Goal: Task Accomplishment & Management: Use online tool/utility

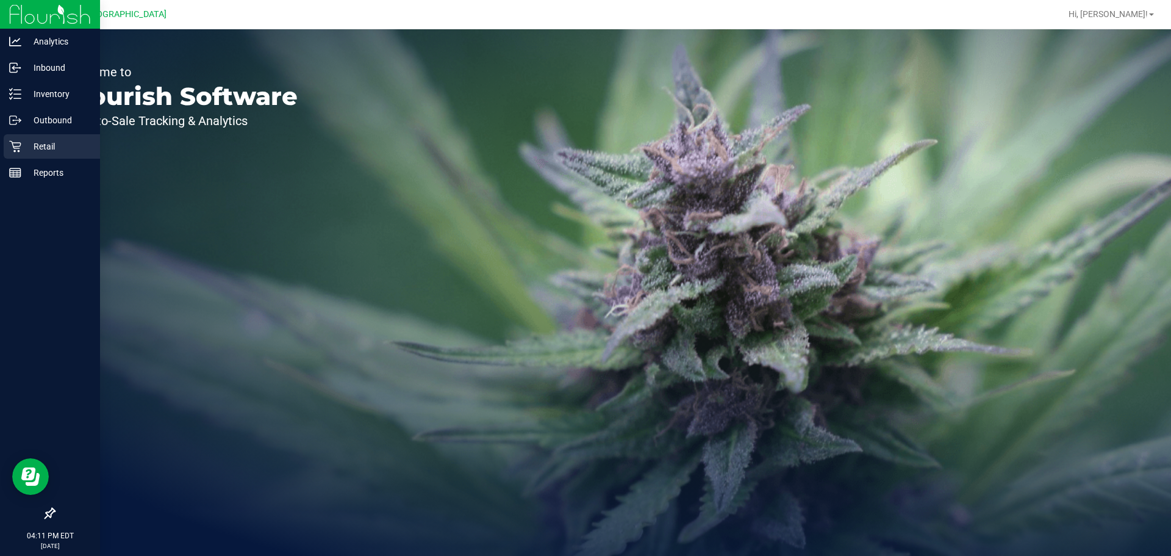
click at [18, 153] on div "Retail" at bounding box center [52, 146] width 96 height 24
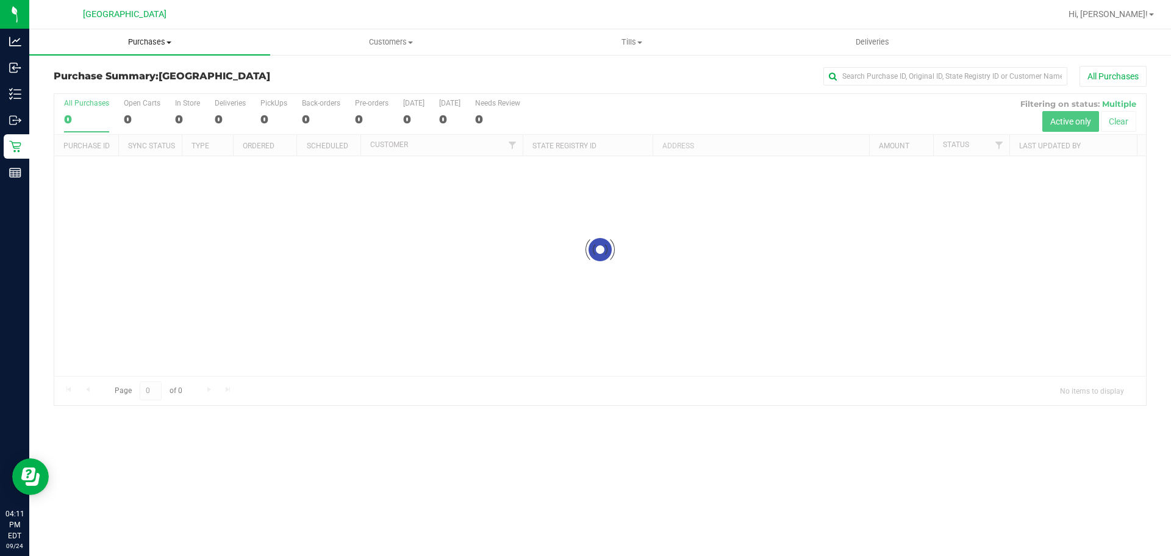
click at [155, 32] on uib-tab-heading "Purchases Summary of purchases Fulfillment All purchases" at bounding box center [149, 42] width 241 height 26
click at [124, 84] on li "Fulfillment" at bounding box center [149, 88] width 241 height 15
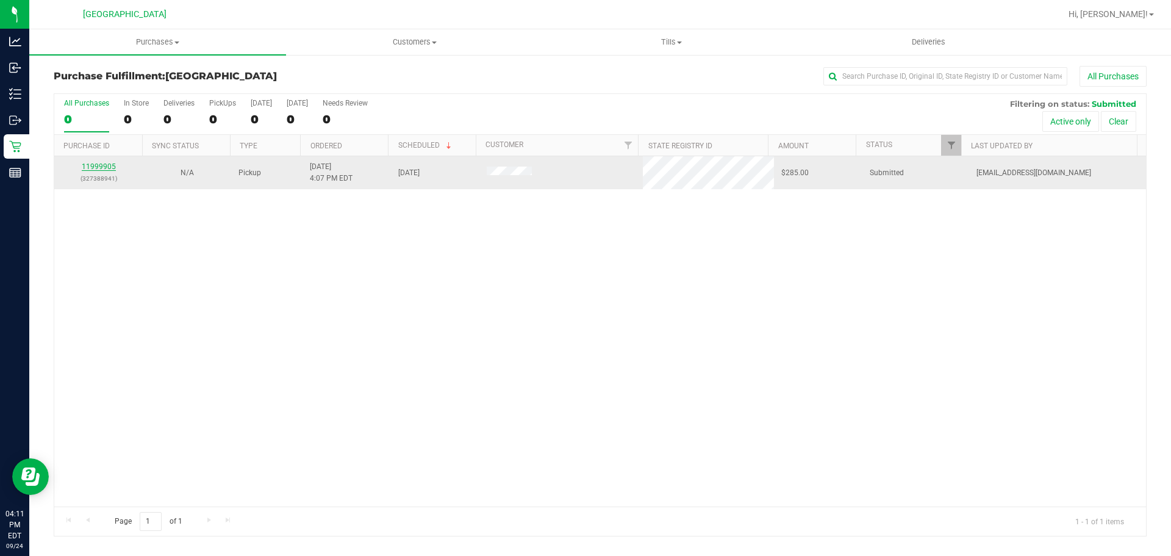
click at [82, 166] on link "11999905" at bounding box center [99, 166] width 34 height 9
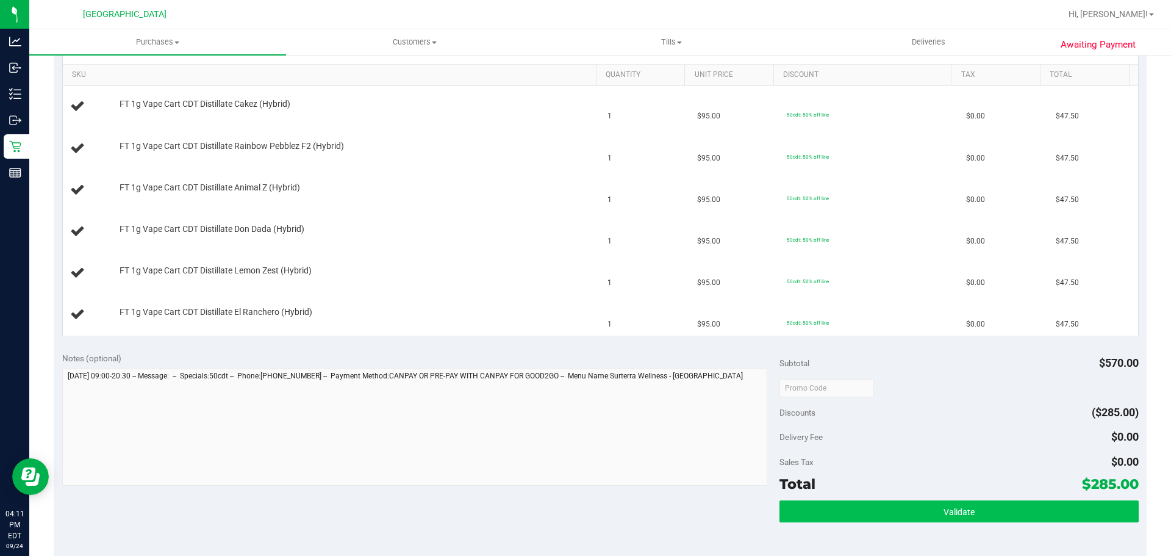
scroll to position [366, 0]
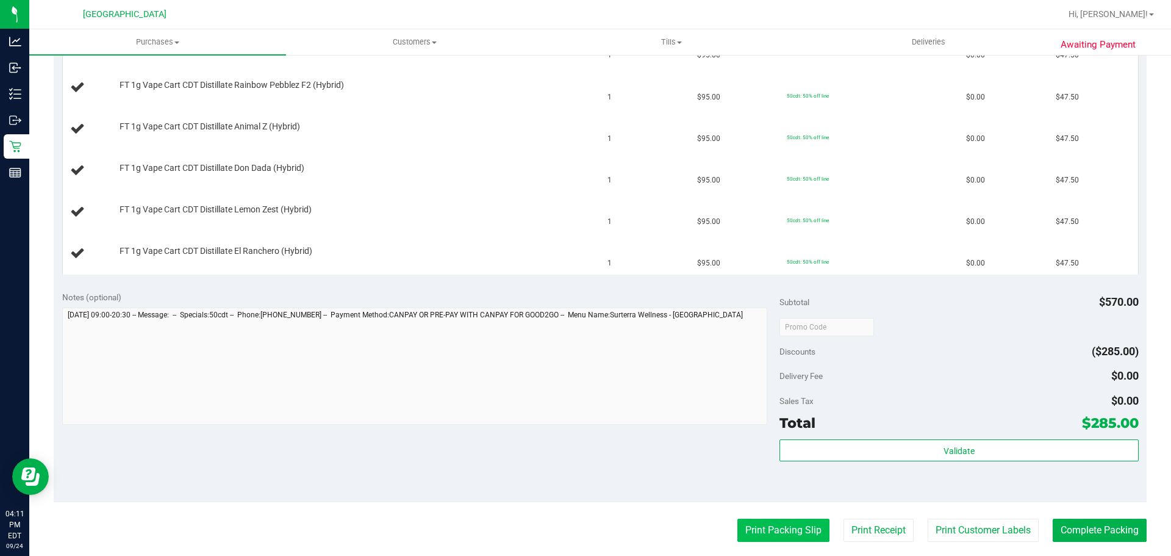
click at [799, 540] on button "Print Packing Slip" at bounding box center [784, 530] width 92 height 23
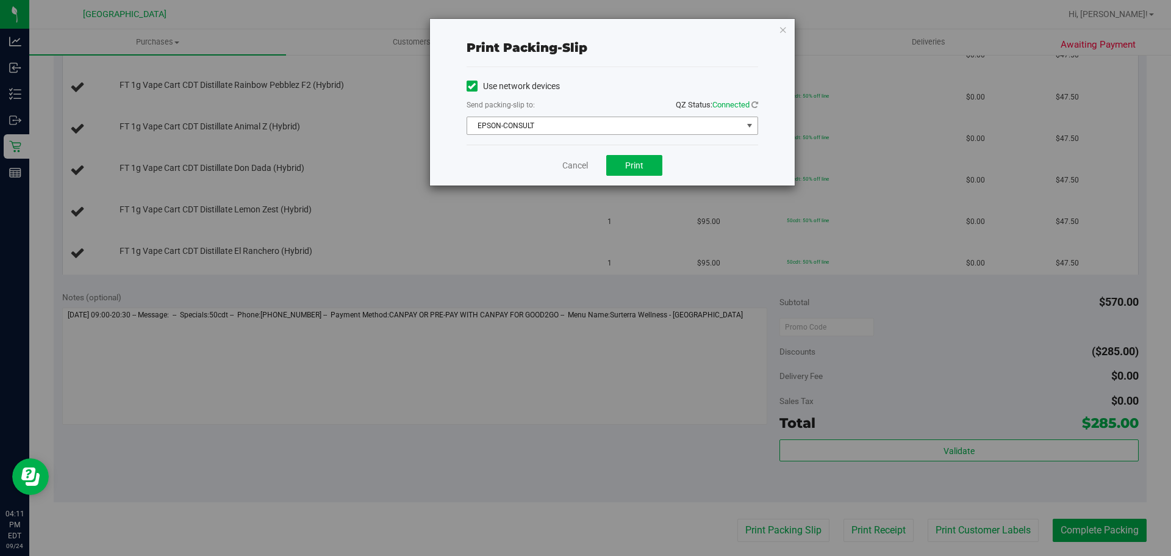
click at [632, 119] on span "EPSON-CONSULT" at bounding box center [604, 125] width 275 height 17
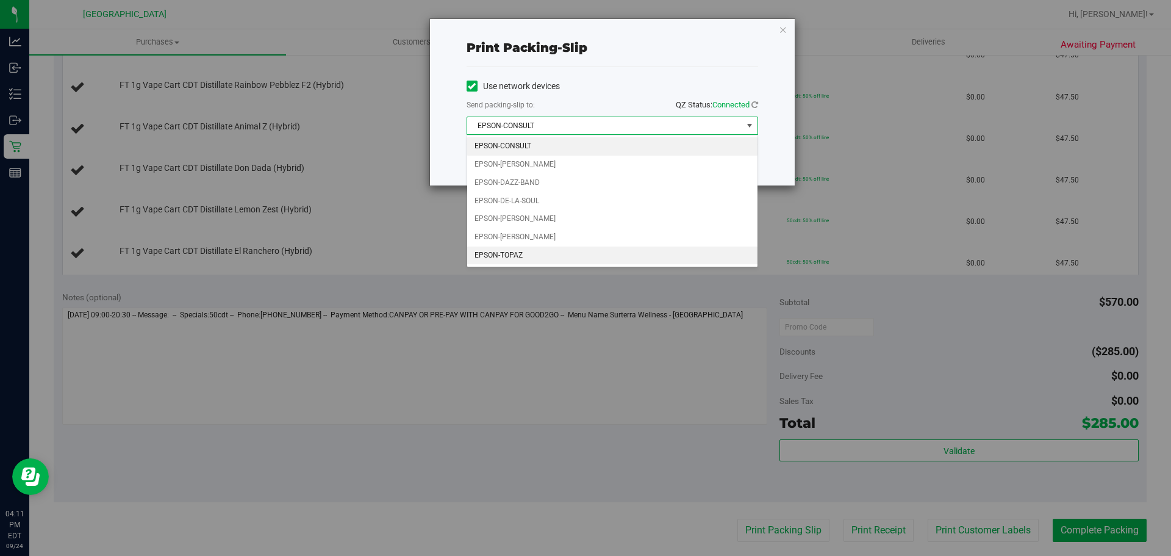
click at [503, 262] on li "EPSON-TOPAZ" at bounding box center [612, 255] width 290 height 18
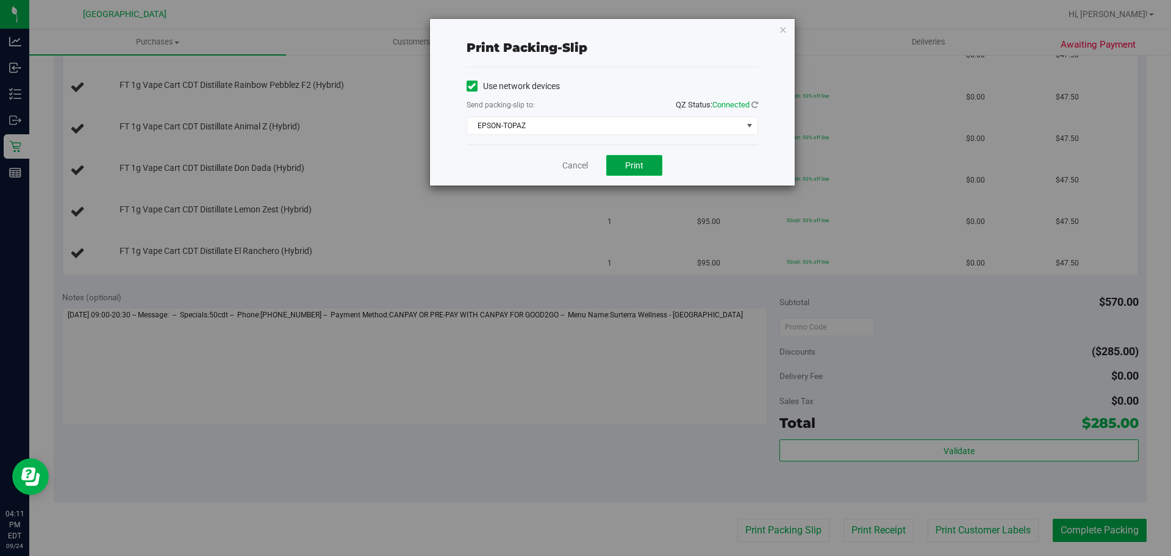
click at [627, 164] on span "Print" at bounding box center [634, 165] width 18 height 10
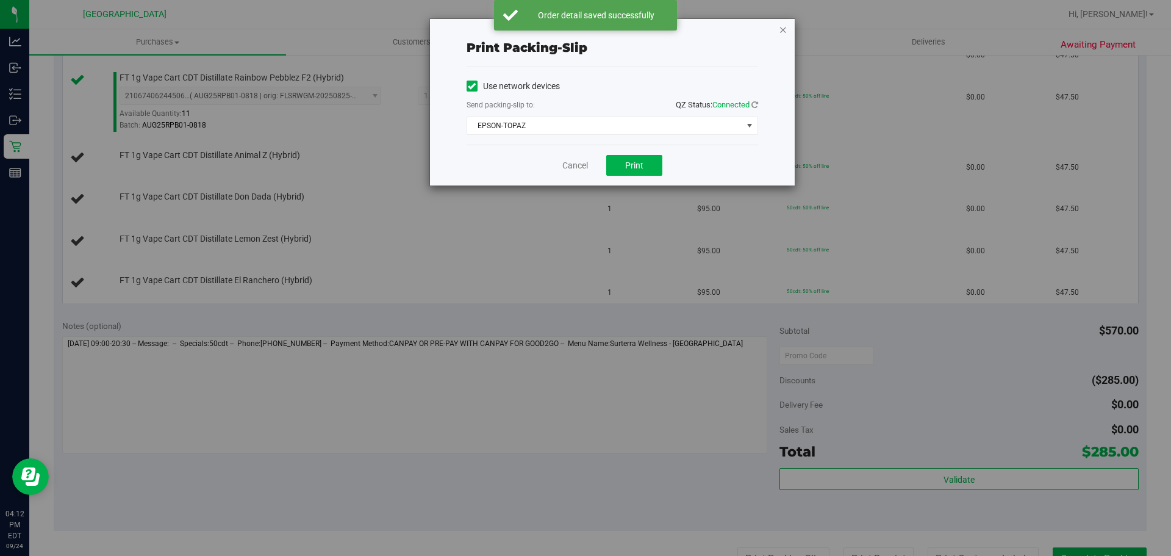
click at [782, 27] on icon "button" at bounding box center [783, 29] width 9 height 15
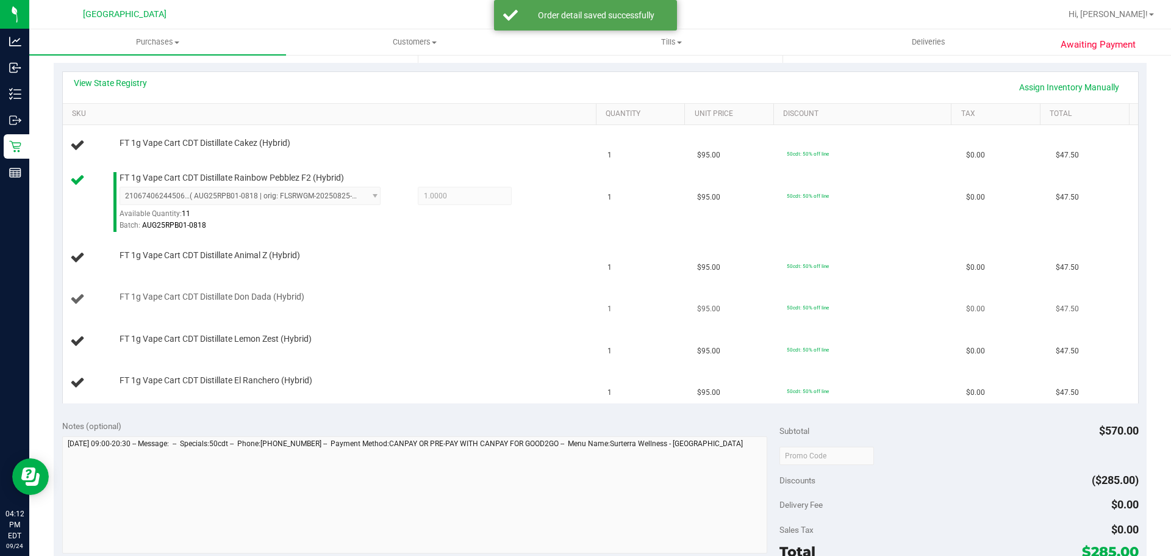
scroll to position [259, 0]
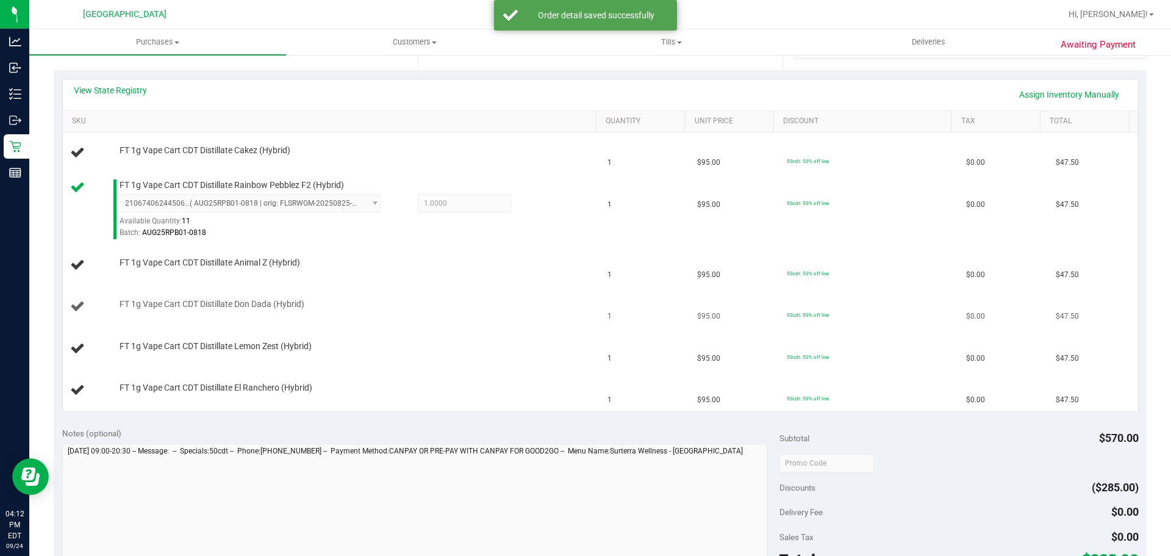
click at [587, 290] on td "FT 1g Vape Cart CDT Distillate Don Dada (Hybrid)" at bounding box center [332, 306] width 538 height 41
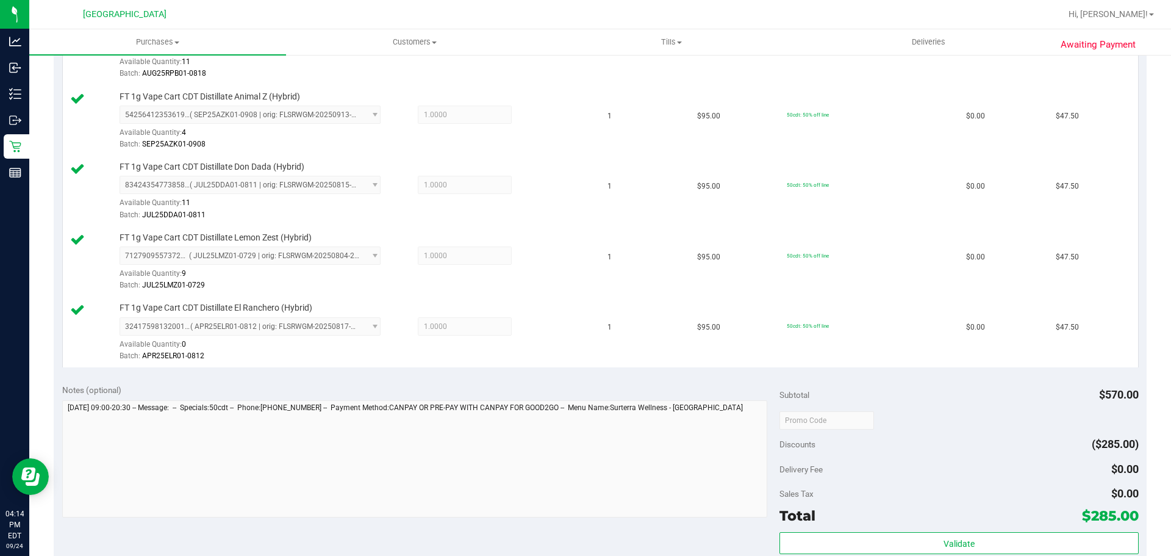
scroll to position [551, 0]
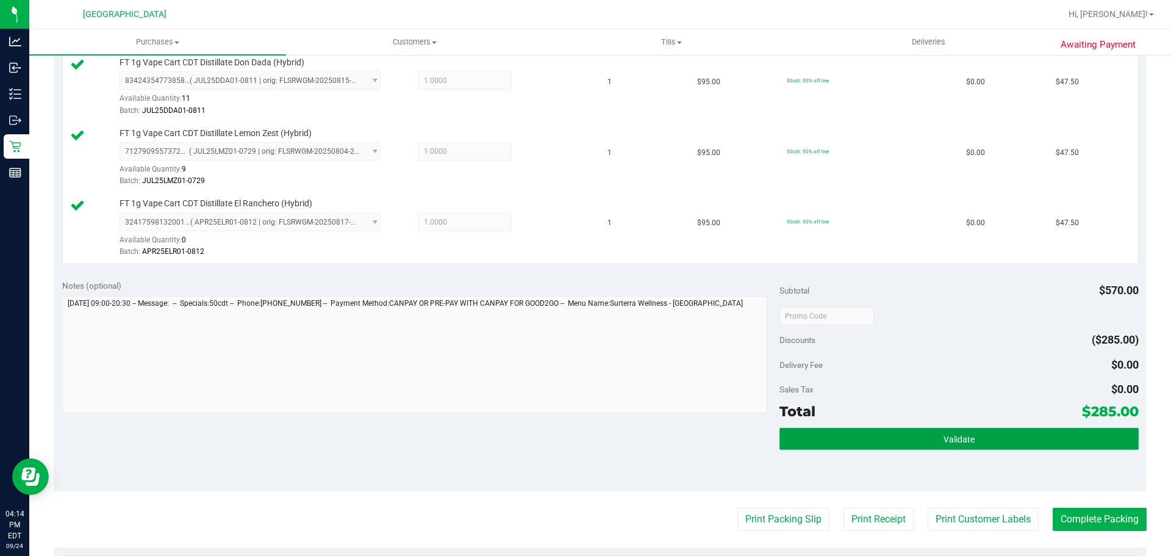
click at [841, 431] on button "Validate" at bounding box center [959, 439] width 359 height 22
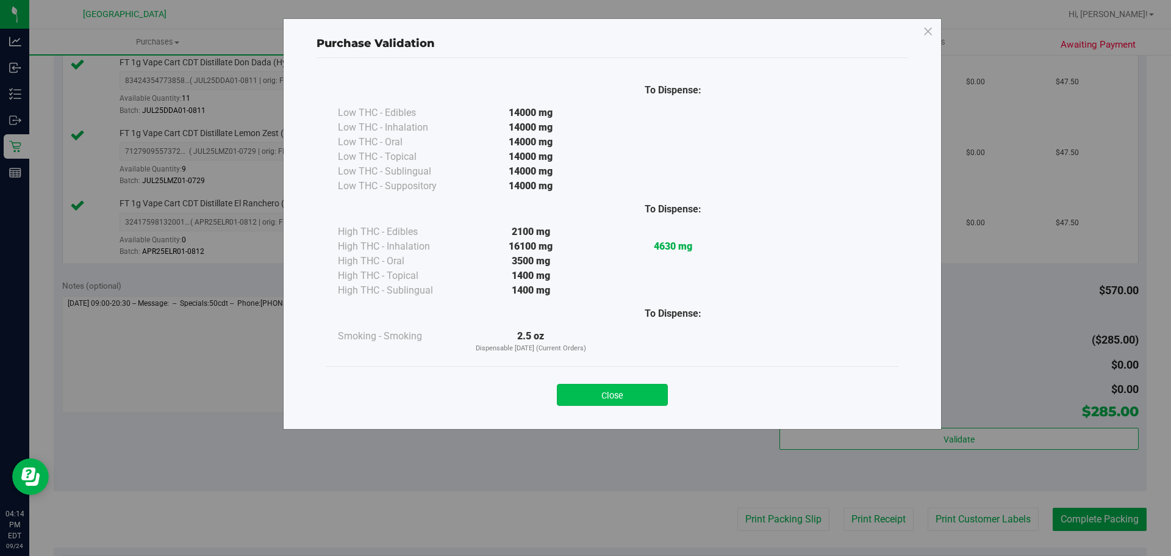
click at [598, 397] on button "Close" at bounding box center [612, 395] width 111 height 22
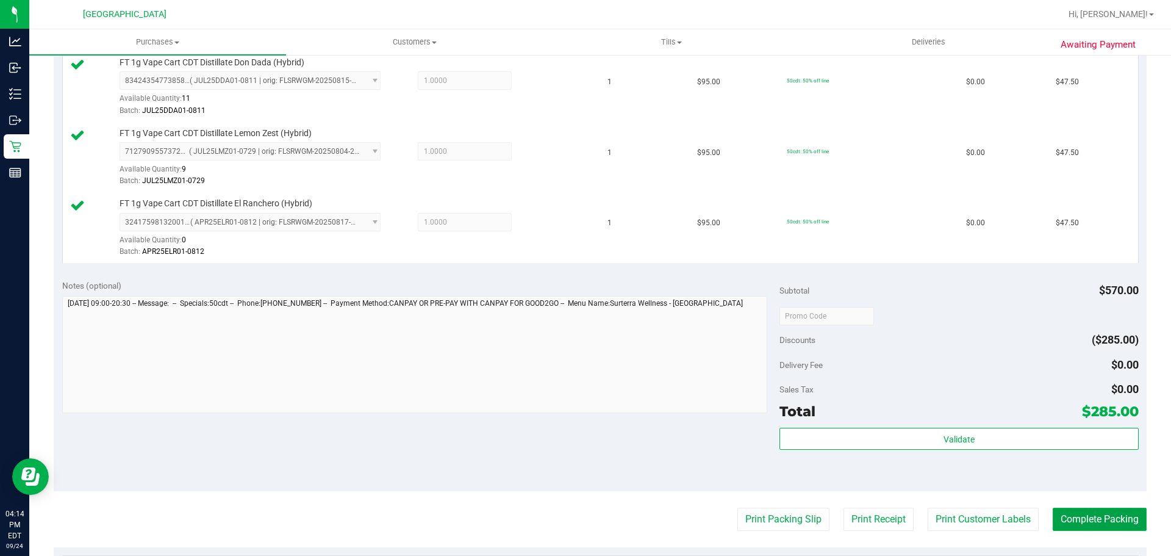
click at [1064, 524] on button "Complete Packing" at bounding box center [1100, 519] width 94 height 23
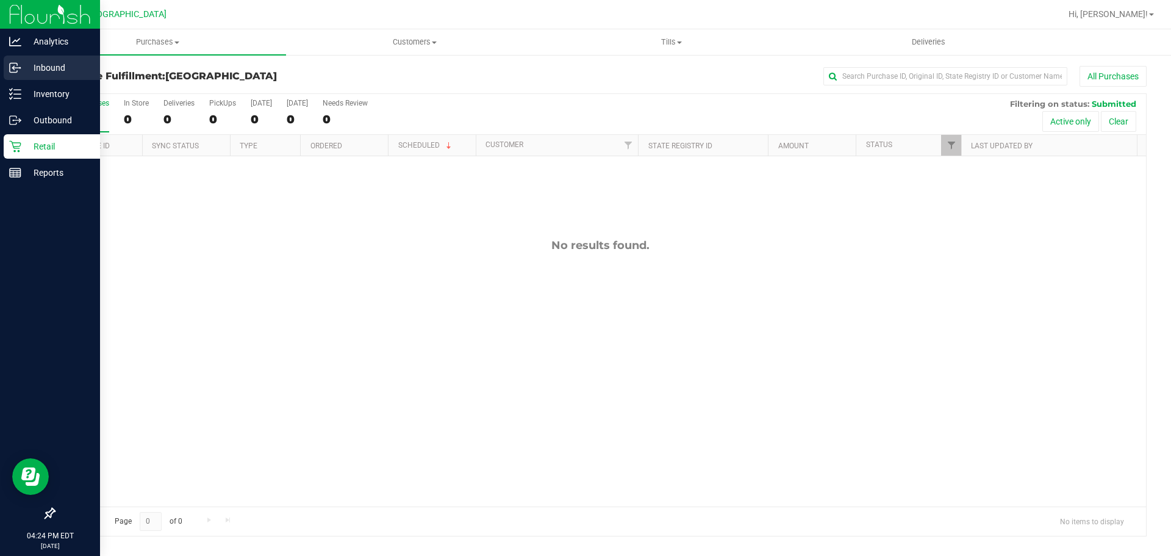
click at [10, 61] on div "Inbound" at bounding box center [52, 68] width 96 height 24
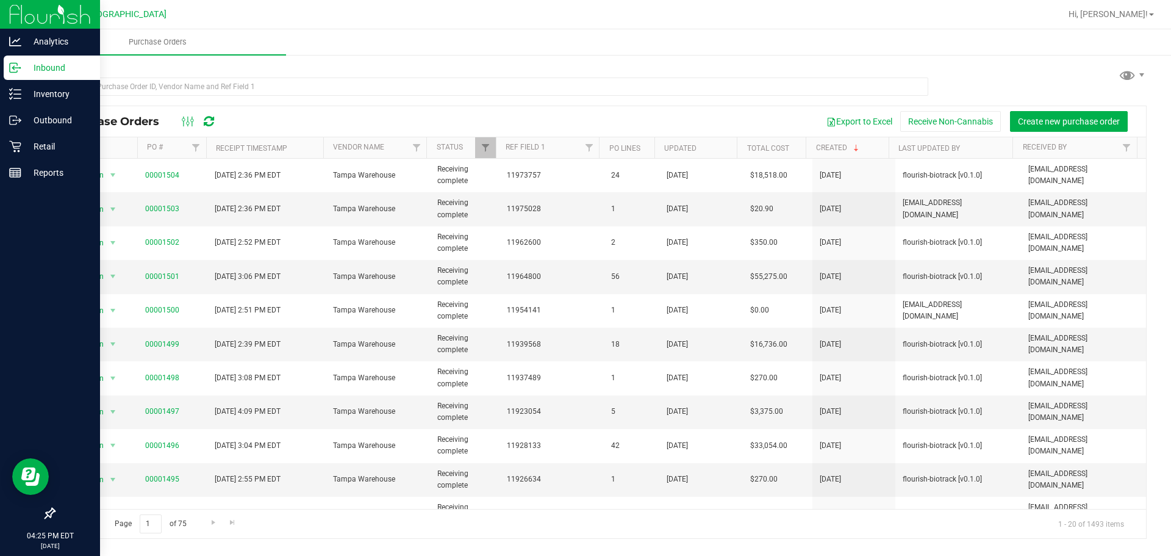
click at [24, 63] on p "Inbound" at bounding box center [57, 67] width 73 height 15
click at [54, 138] on div "Retail" at bounding box center [52, 146] width 96 height 24
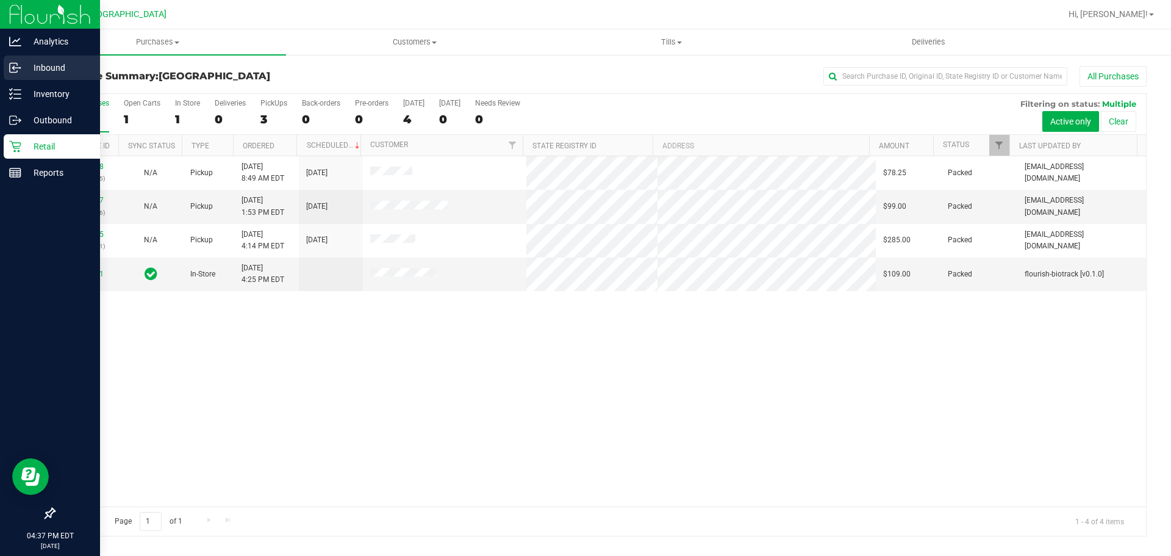
click at [36, 74] on p "Inbound" at bounding box center [57, 67] width 73 height 15
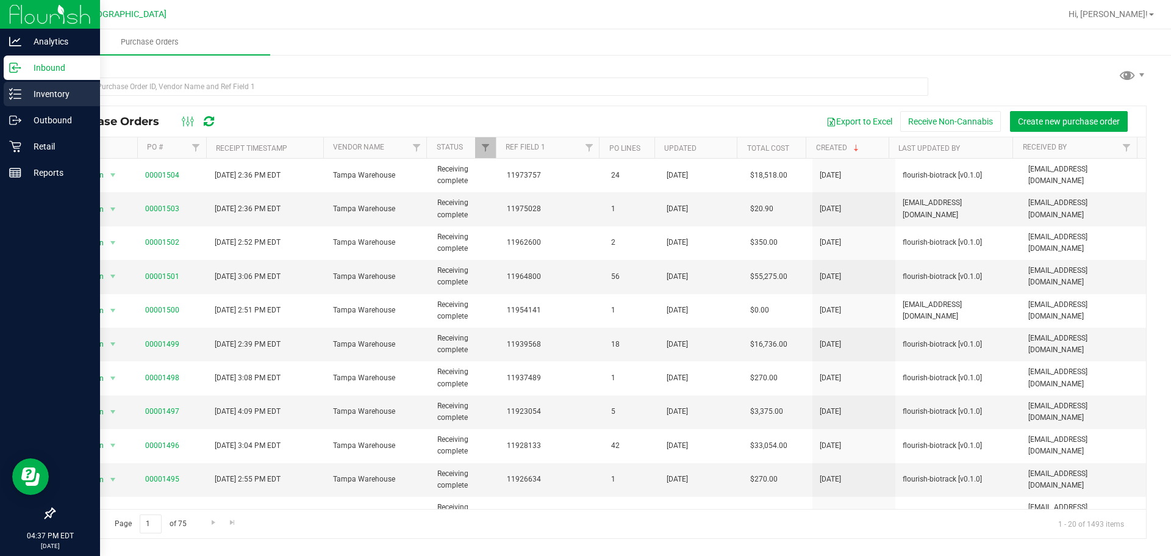
click at [37, 103] on div "Inventory" at bounding box center [52, 94] width 96 height 24
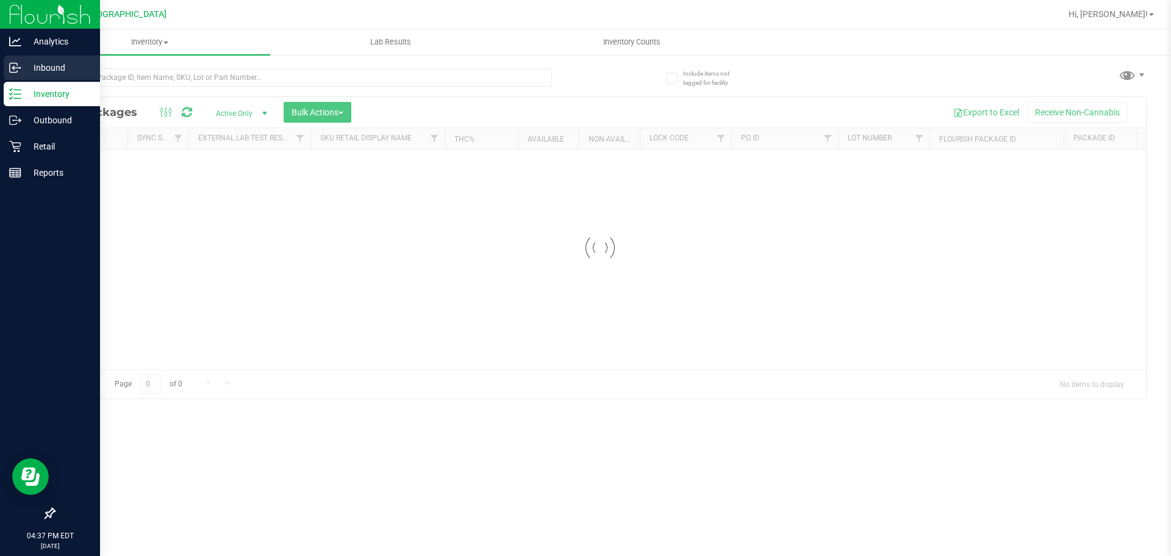
click at [43, 70] on p "Inbound" at bounding box center [57, 67] width 73 height 15
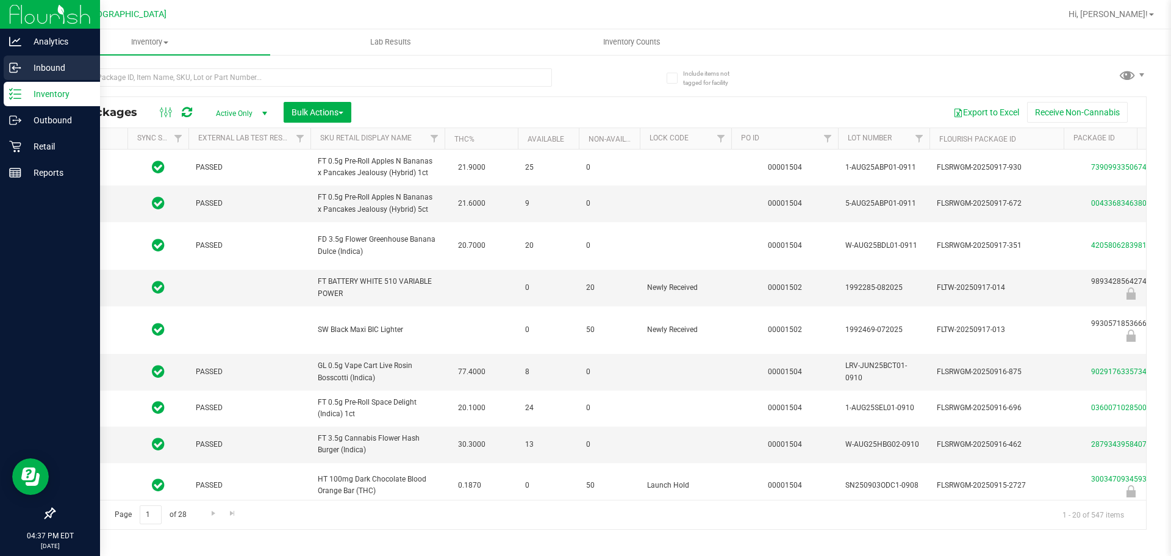
type input "[DATE]"
click at [43, 70] on p "Inbound" at bounding box center [57, 67] width 73 height 15
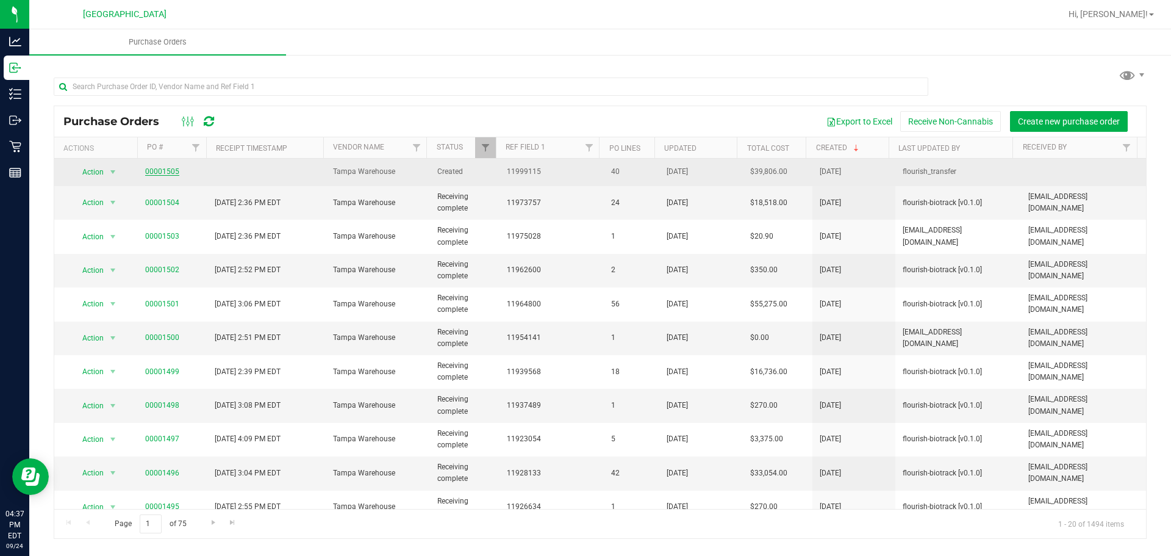
click at [174, 170] on link "00001505" at bounding box center [162, 171] width 34 height 9
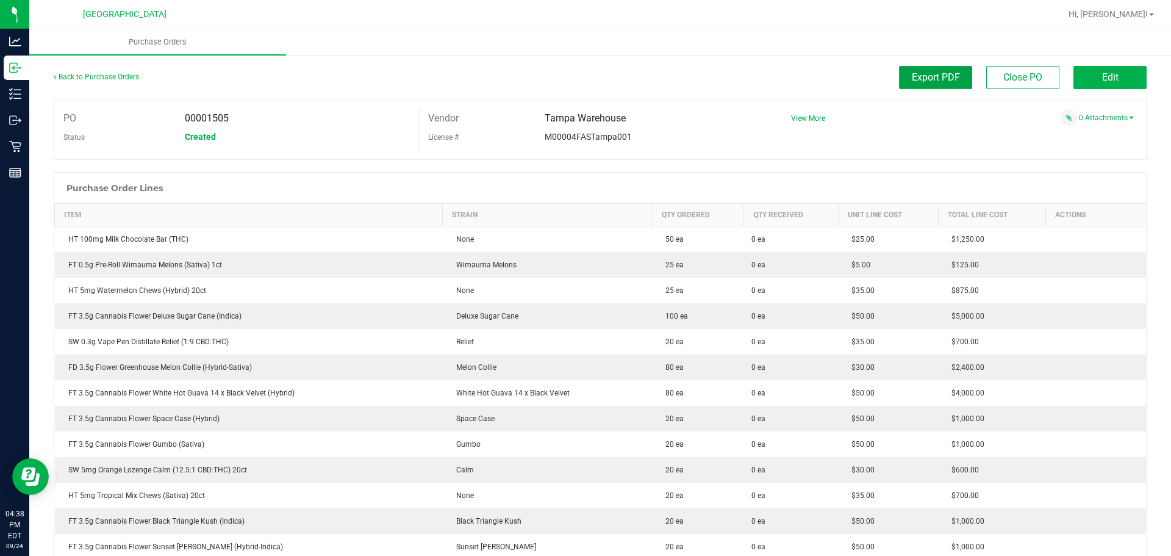
click at [932, 77] on span "Export PDF" at bounding box center [936, 77] width 48 height 12
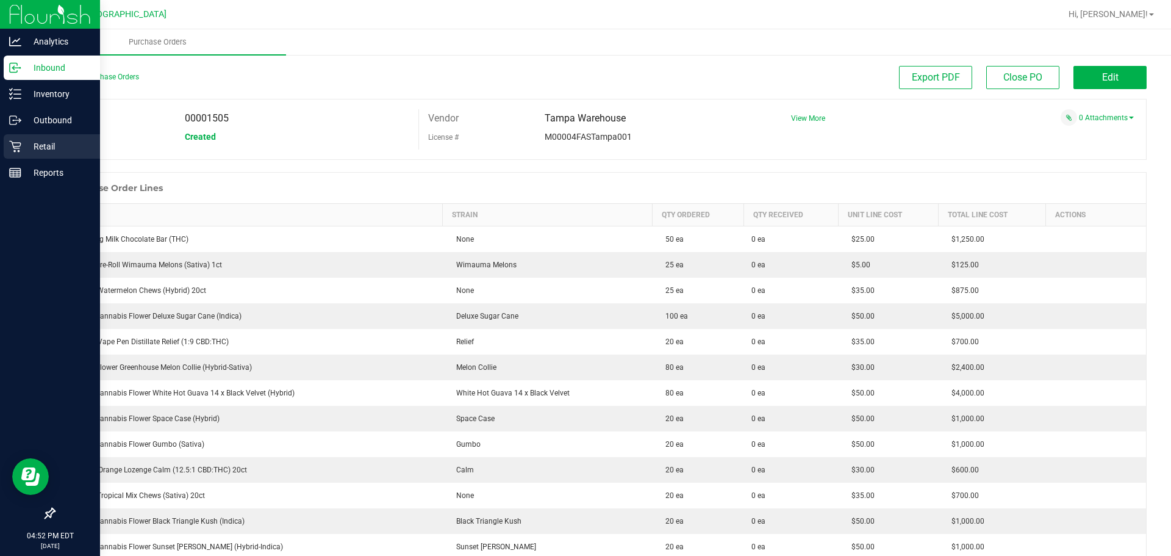
click at [12, 145] on icon at bounding box center [15, 146] width 12 height 12
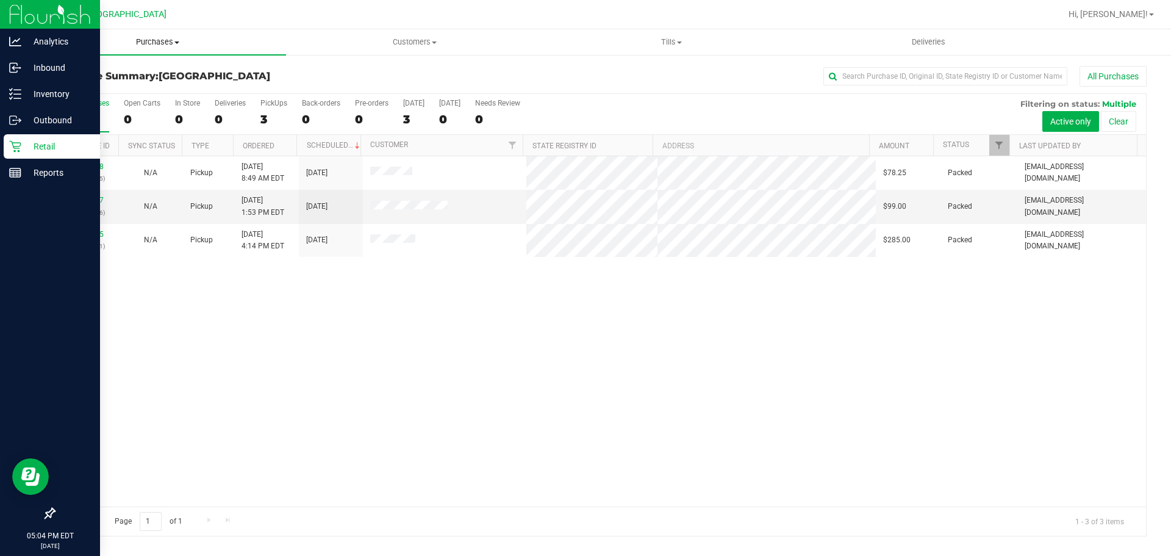
click at [162, 45] on span "Purchases" at bounding box center [157, 42] width 257 height 11
click at [79, 93] on span "Fulfillment" at bounding box center [67, 88] width 76 height 10
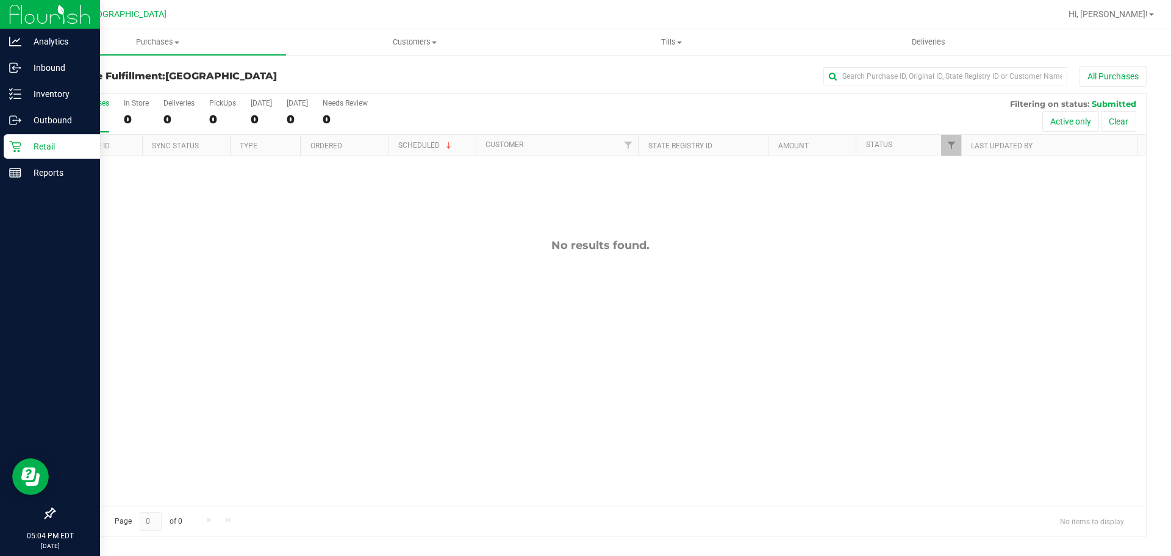
click at [261, 294] on div "No results found." at bounding box center [600, 372] width 1092 height 433
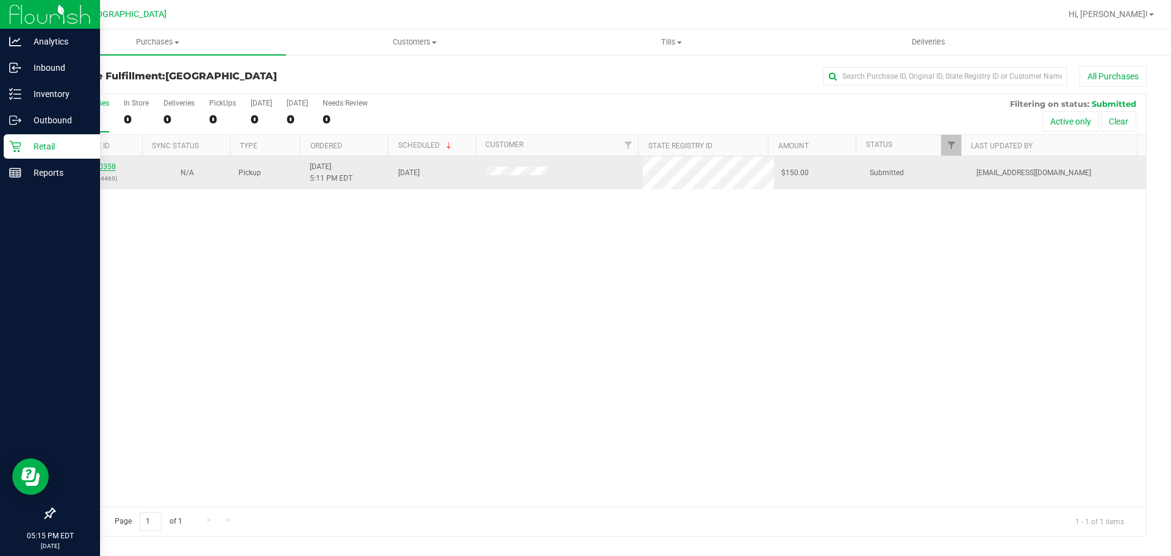
click at [97, 168] on link "12000358" at bounding box center [99, 166] width 34 height 9
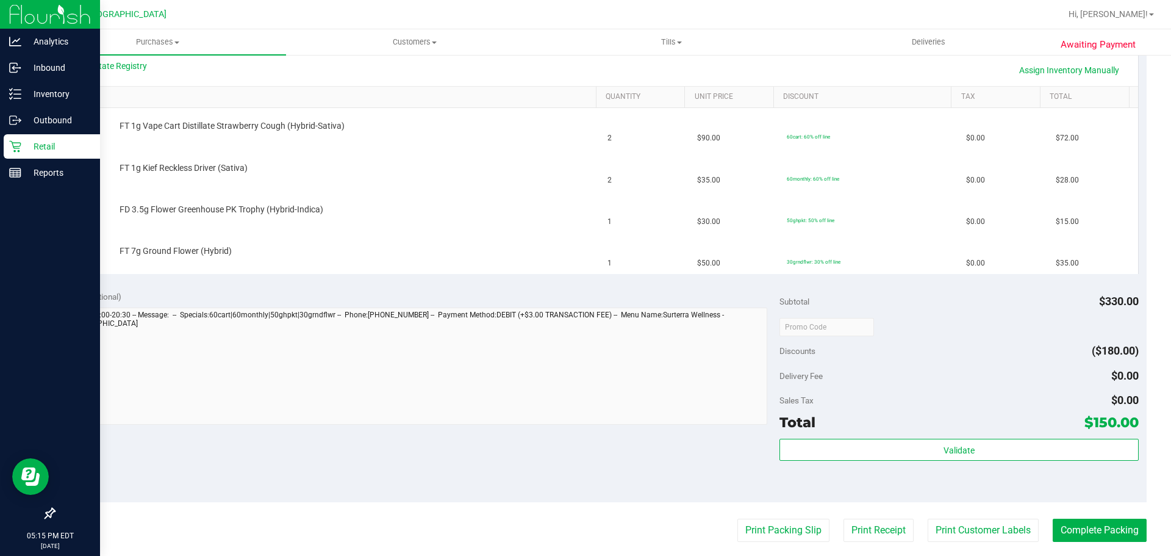
scroll to position [305, 0]
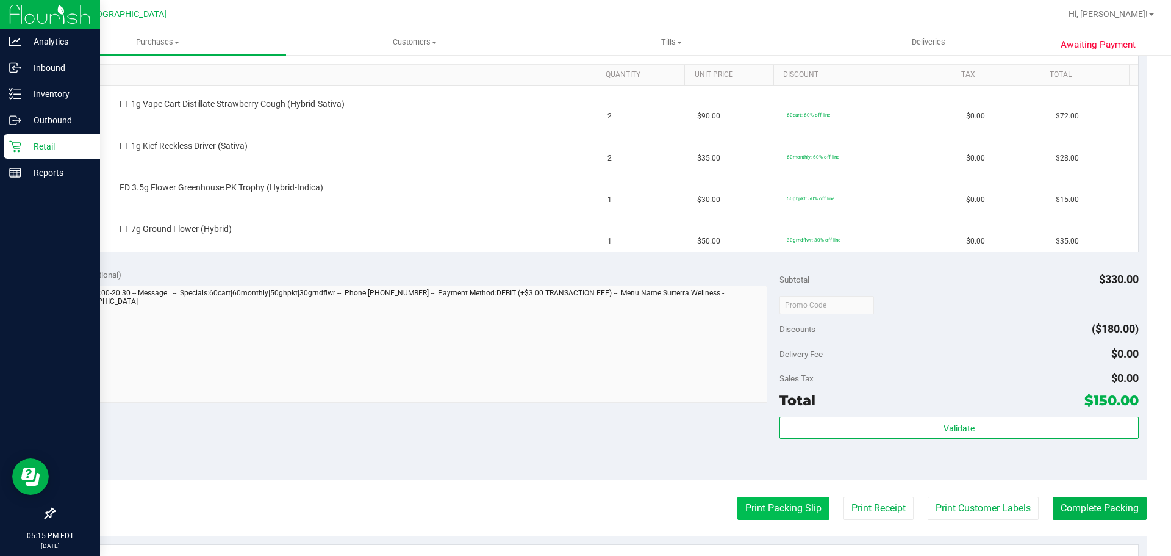
click at [769, 499] on button "Print Packing Slip" at bounding box center [784, 508] width 92 height 23
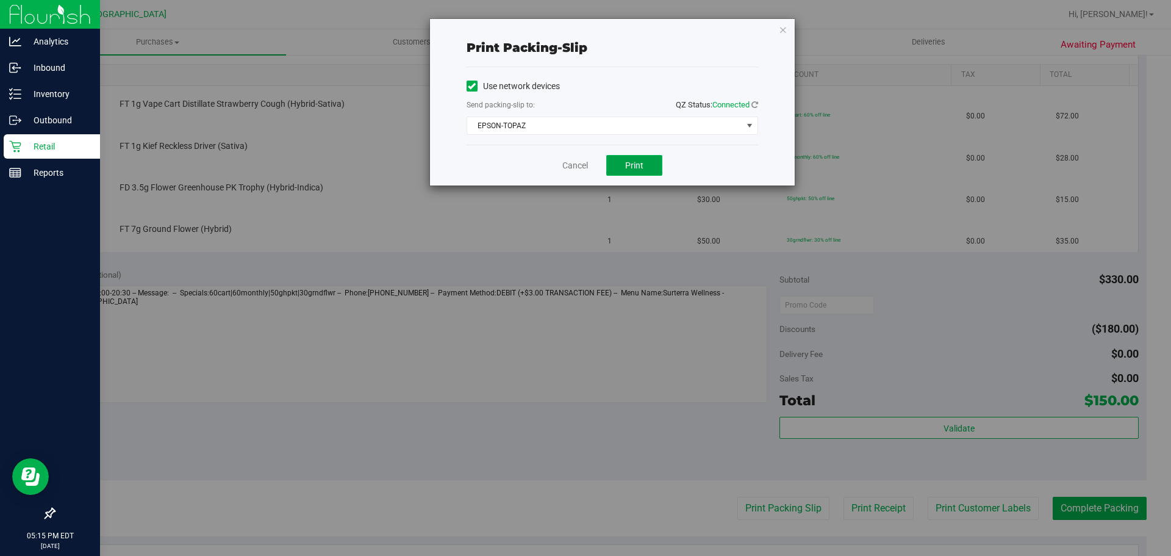
click at [638, 166] on span "Print" at bounding box center [634, 165] width 18 height 10
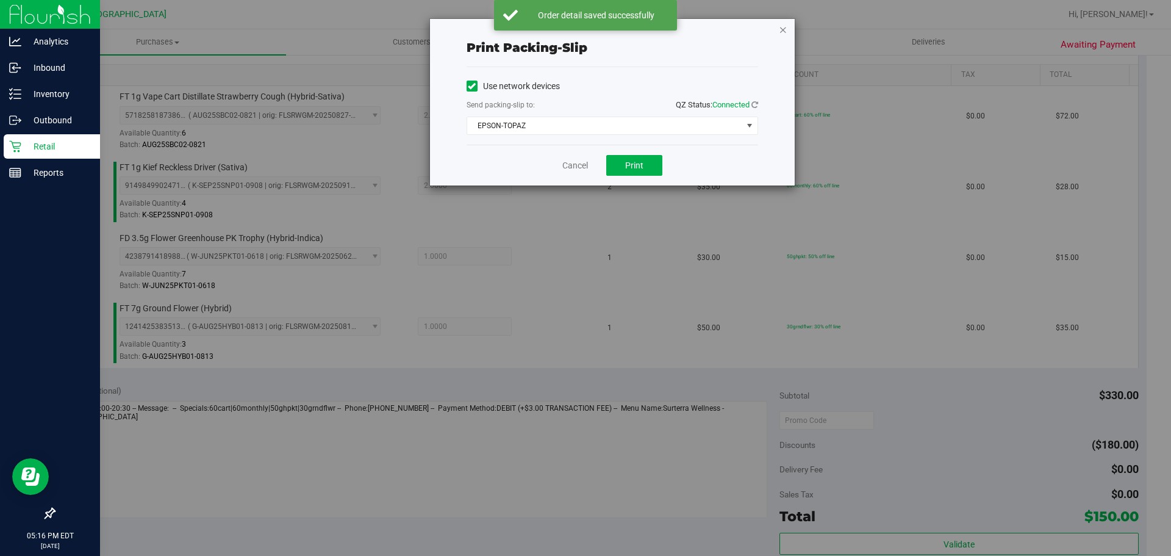
click at [783, 36] on icon "button" at bounding box center [783, 29] width 9 height 15
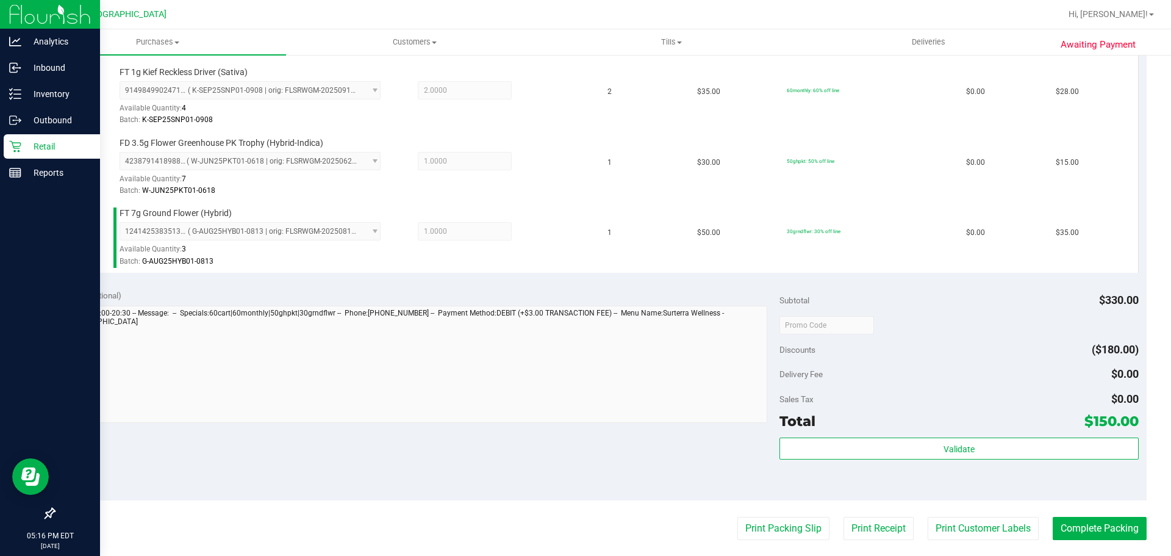
scroll to position [400, 0]
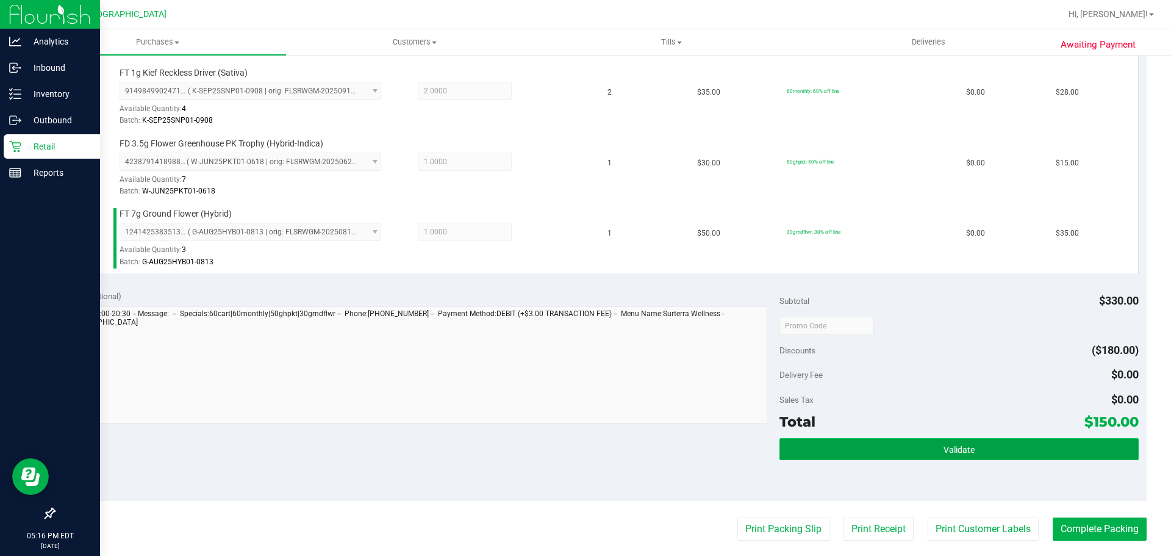
click at [895, 454] on button "Validate" at bounding box center [959, 449] width 359 height 22
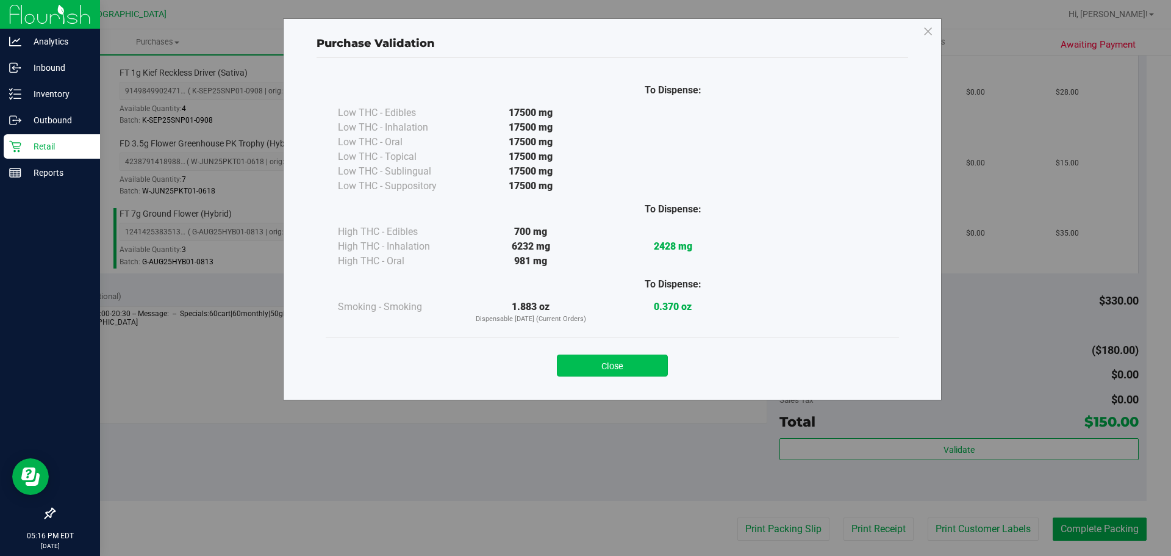
click at [625, 372] on button "Close" at bounding box center [612, 365] width 111 height 22
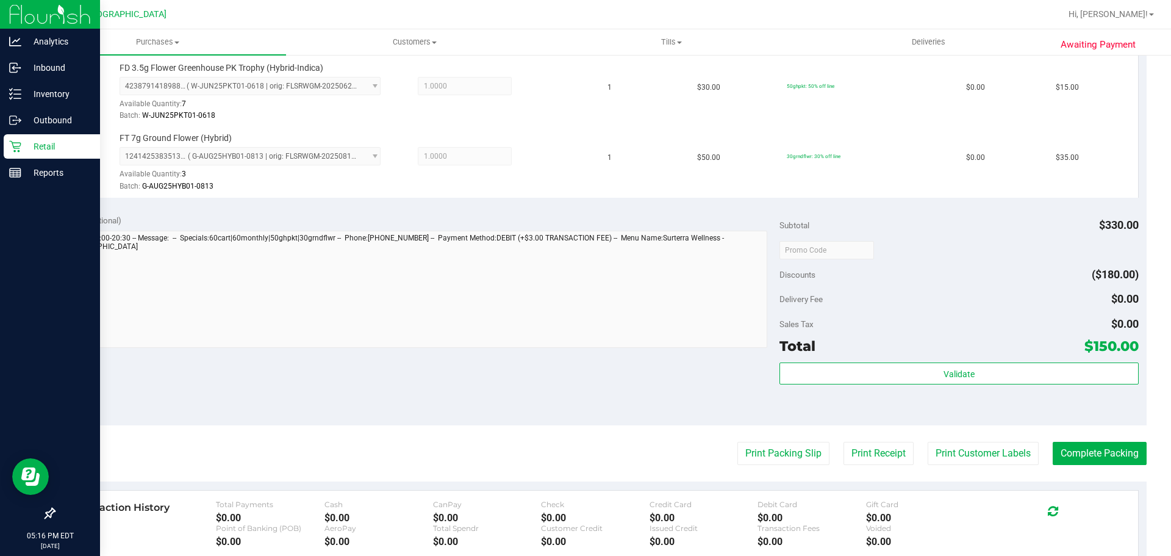
scroll to position [476, 0]
click at [1111, 461] on button "Complete Packing" at bounding box center [1100, 452] width 94 height 23
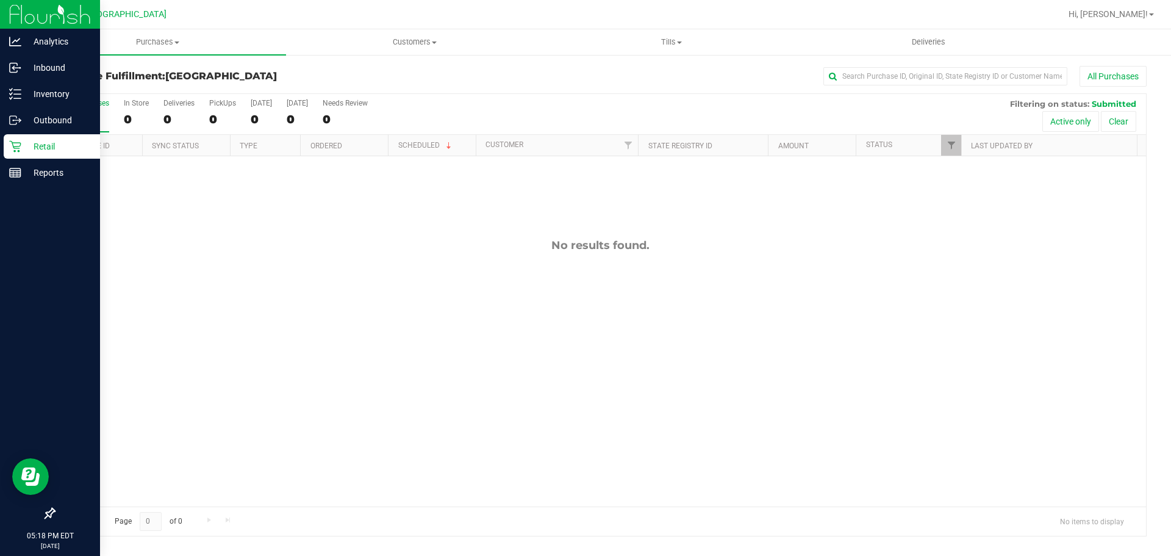
click at [617, 325] on div "No results found." at bounding box center [600, 372] width 1092 height 433
click at [259, 481] on div "No results found." at bounding box center [600, 372] width 1092 height 433
click at [864, 240] on div "No results found." at bounding box center [600, 372] width 1092 height 433
drag, startPoint x: 31, startPoint y: 89, endPoint x: 38, endPoint y: 92, distance: 7.7
click at [31, 89] on p "Inventory" at bounding box center [57, 94] width 73 height 15
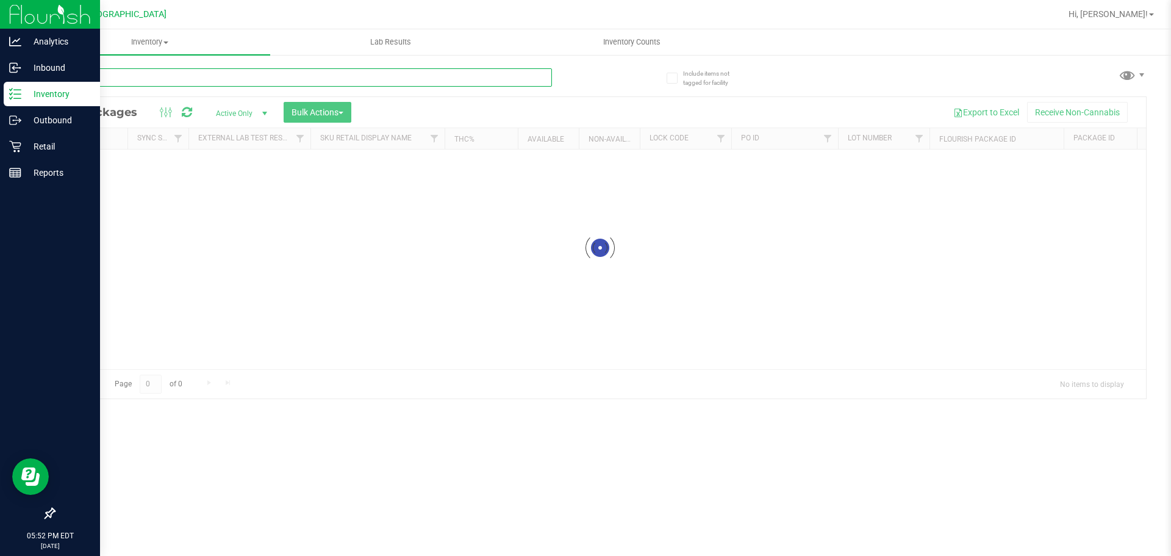
click at [156, 77] on div "Inventory All packages All inventory Waste log Create inventory Lab Results Inv…" at bounding box center [600, 292] width 1142 height 526
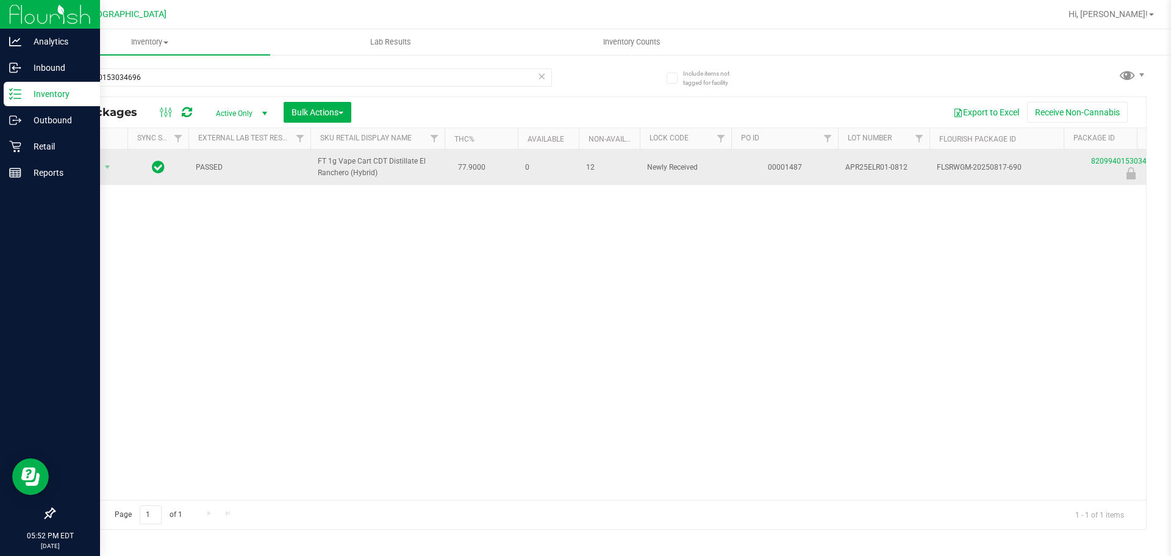
click at [341, 162] on span "FT 1g Vape Cart CDT Distillate El Ranchero (Hybrid)" at bounding box center [378, 167] width 120 height 23
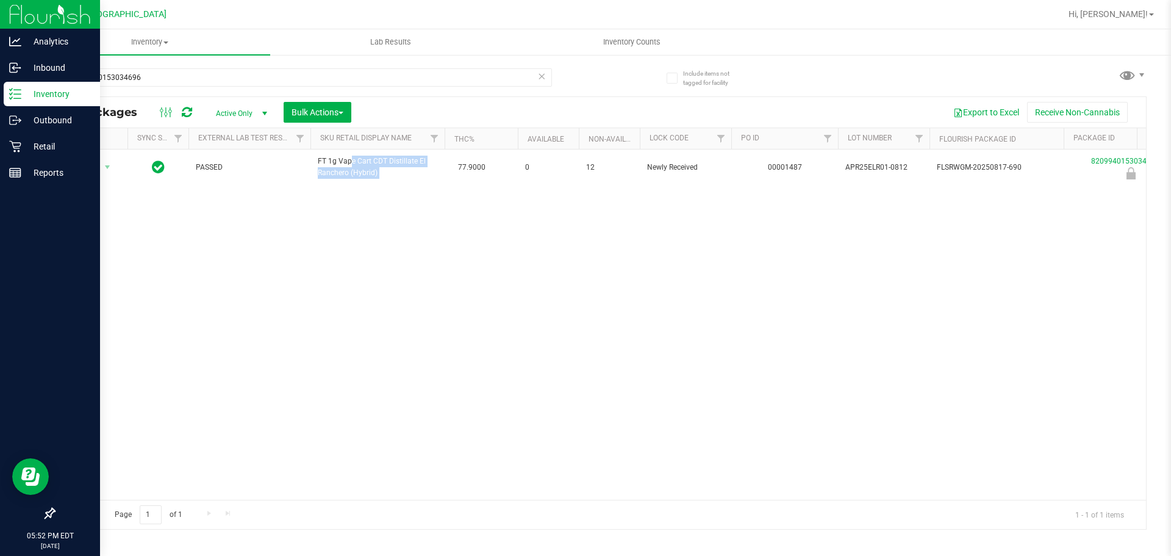
copy td "FT 1g Vape Cart CDT Distillate El Ranchero (Hybrid)"
click at [168, 73] on input "8209940153034696" at bounding box center [303, 77] width 498 height 18
paste input "FT 1g Vape Cart CDT Distillate El Ranchero (Hybrid)"
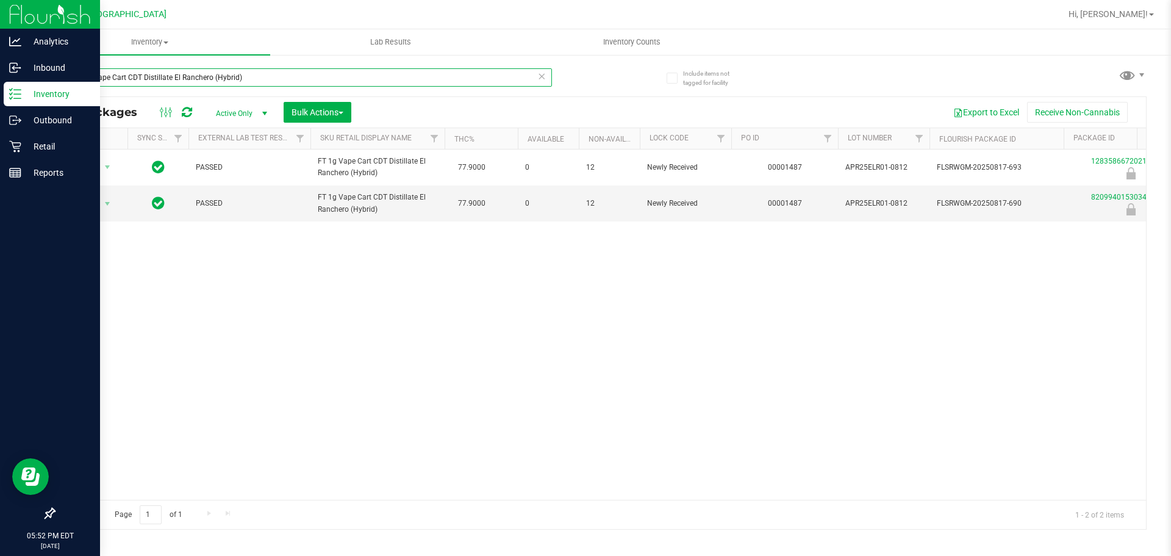
click at [168, 73] on input "FT 1g Vape Cart CDT Distillate El Ranchero (Hybrid)" at bounding box center [303, 77] width 498 height 18
click at [168, 70] on input "FT 1g Vape Cart CDT Distillate El Ranchero (Hybrid)" at bounding box center [303, 77] width 498 height 18
click at [168, 71] on input "FT 1g Vape Cart CDT Distillate El Ranchero (Hybrid)" at bounding box center [303, 77] width 498 height 18
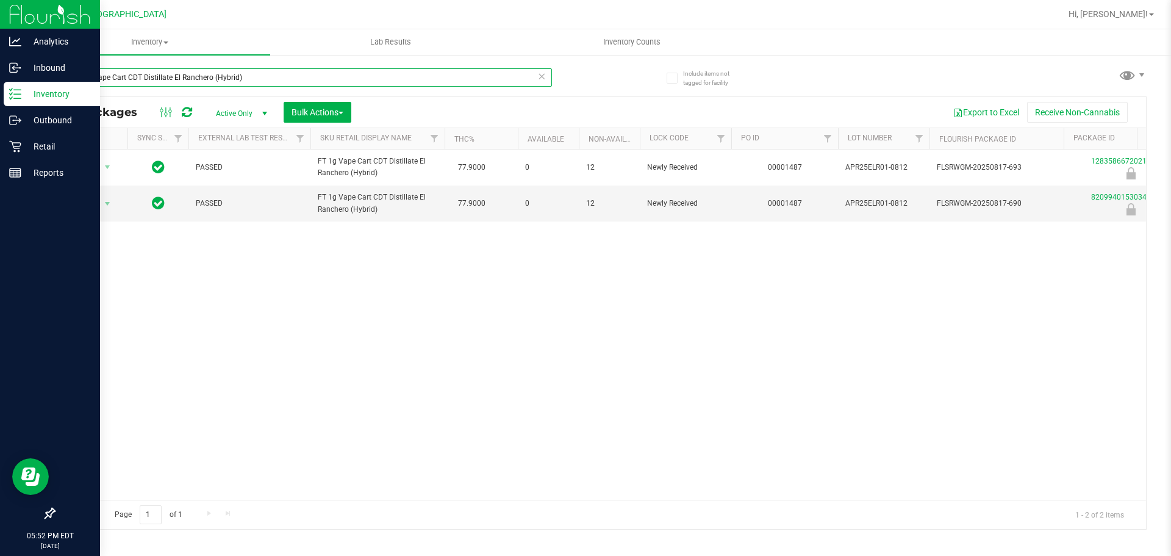
click at [164, 71] on input "FT 1g Vape Cart CDT Distillate El Ranchero (Hybrid)" at bounding box center [303, 77] width 498 height 18
type input "8209940153034696"
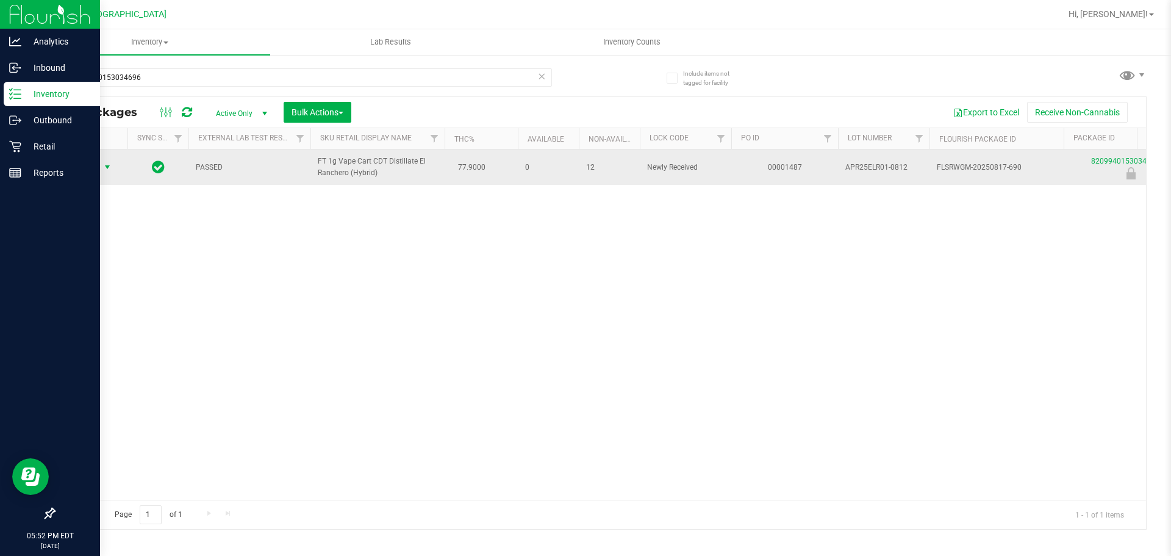
click at [76, 168] on span "Action" at bounding box center [82, 167] width 33 height 17
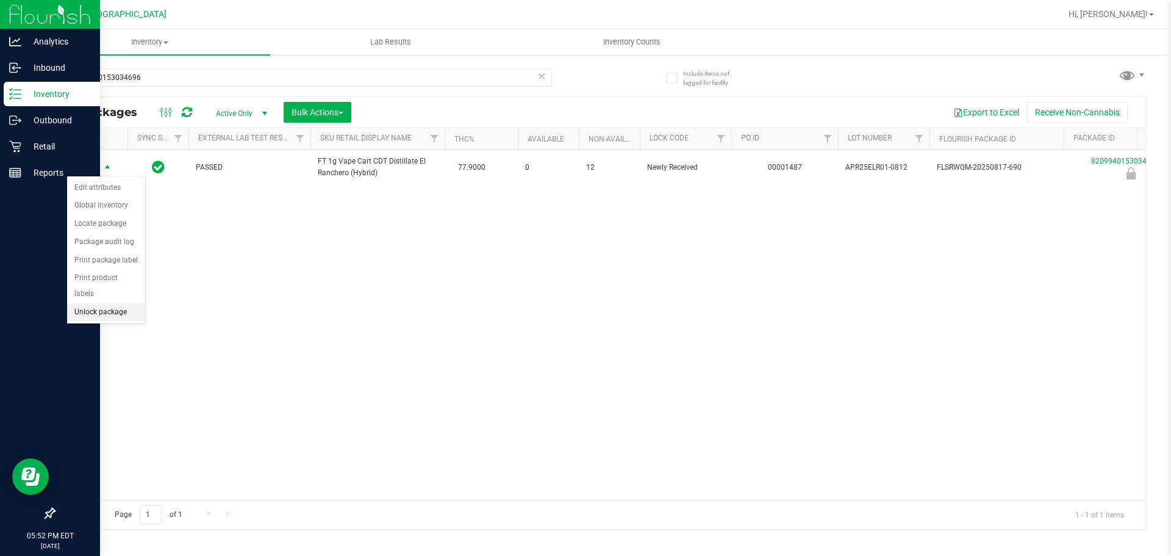
click at [104, 303] on li "Unlock package" at bounding box center [106, 312] width 78 height 18
